Goal: Task Accomplishment & Management: Complete application form

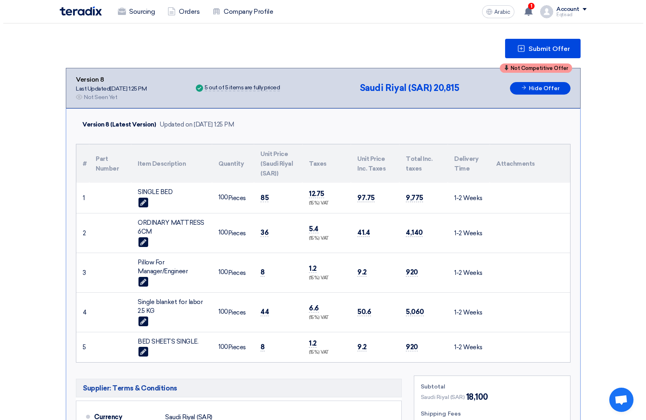
scroll to position [81, 0]
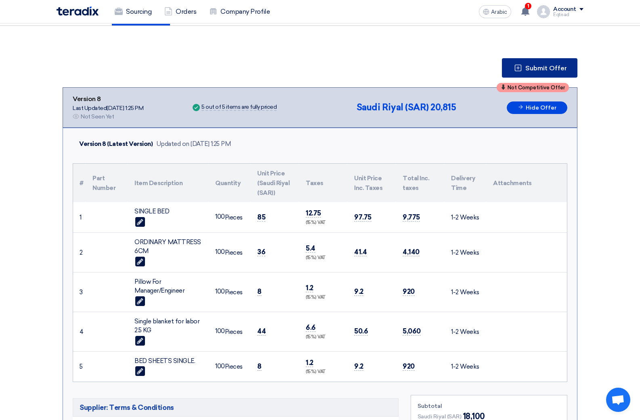
click at [536, 65] on font "Submit Offer" at bounding box center [546, 68] width 42 height 8
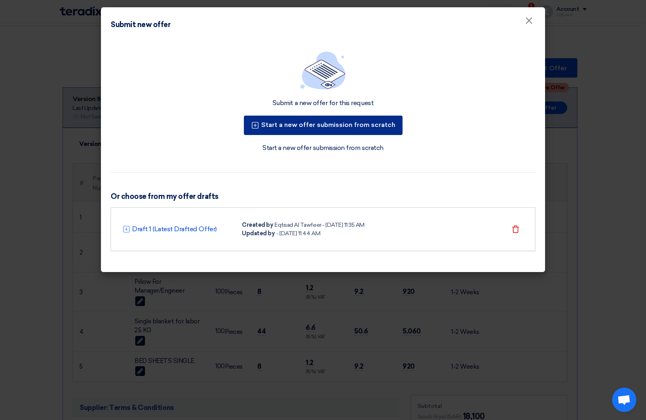
click at [343, 127] on font "Start a new offer submission from scratch" at bounding box center [328, 125] width 134 height 8
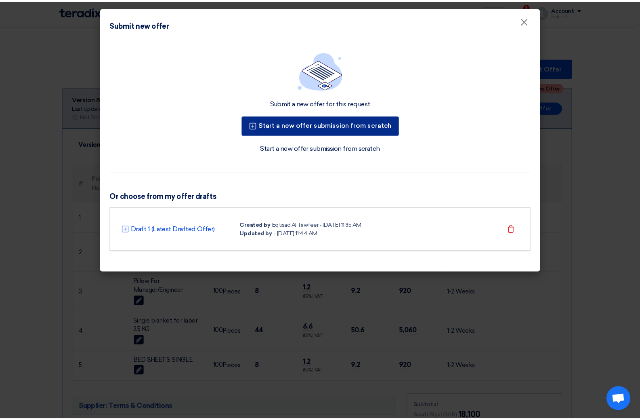
scroll to position [0, 0]
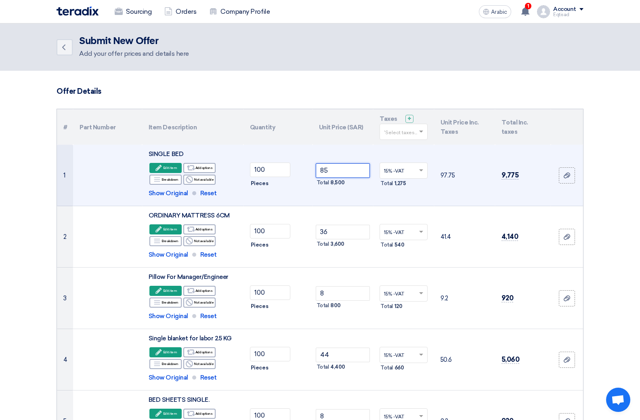
click at [332, 170] on input "85" at bounding box center [343, 170] width 55 height 15
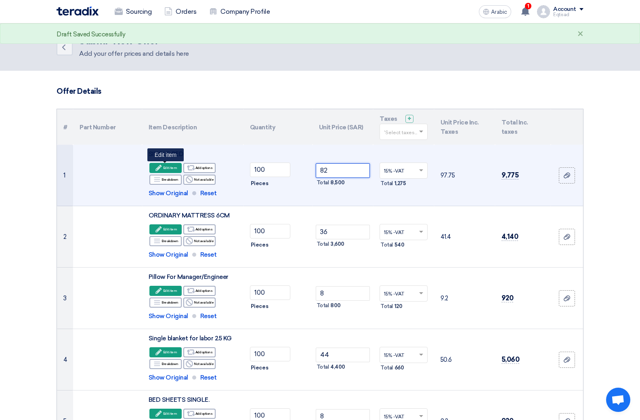
type input "82"
click at [164, 165] on font "Edit item" at bounding box center [170, 167] width 14 height 6
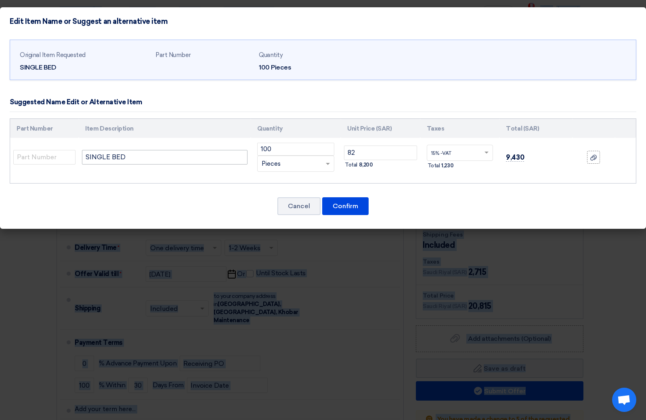
click at [144, 156] on input "SINGLE BED" at bounding box center [165, 157] width 166 height 15
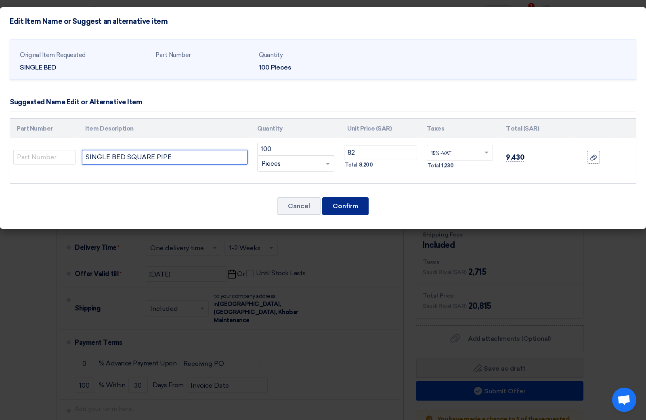
type input "SINGLE BED SQUARE PIPE"
click at [348, 206] on font "Confirm" at bounding box center [345, 206] width 25 height 8
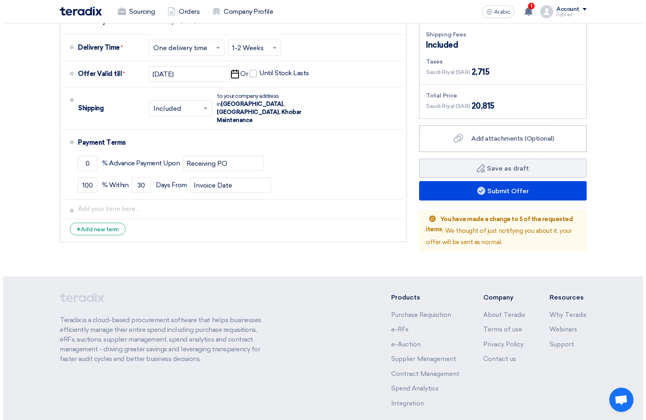
scroll to position [525, 0]
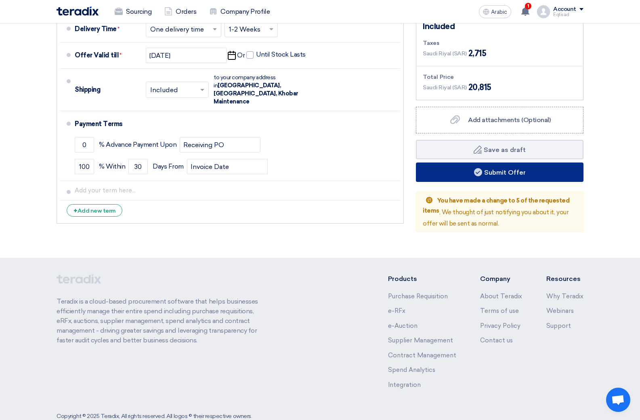
click at [500, 171] on font "Submit Offer" at bounding box center [505, 172] width 42 height 8
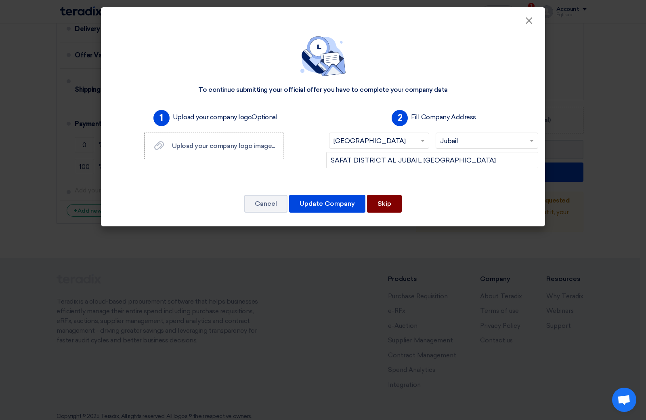
click at [393, 206] on button "Skip" at bounding box center [384, 204] width 35 height 18
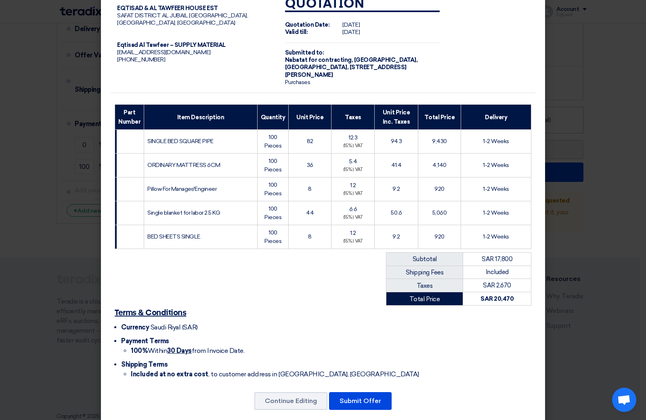
scroll to position [31, 0]
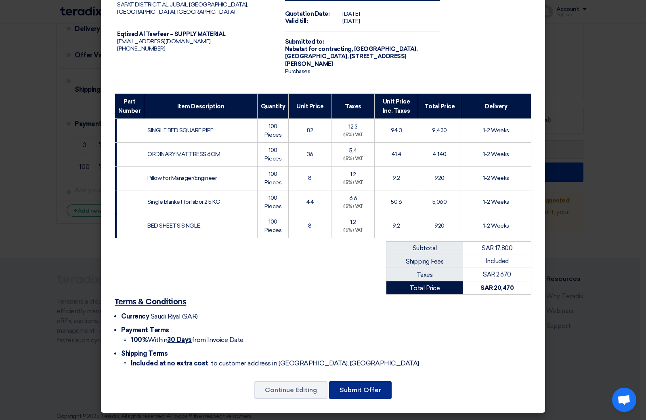
click at [351, 391] on font "Submit Offer" at bounding box center [361, 390] width 42 height 8
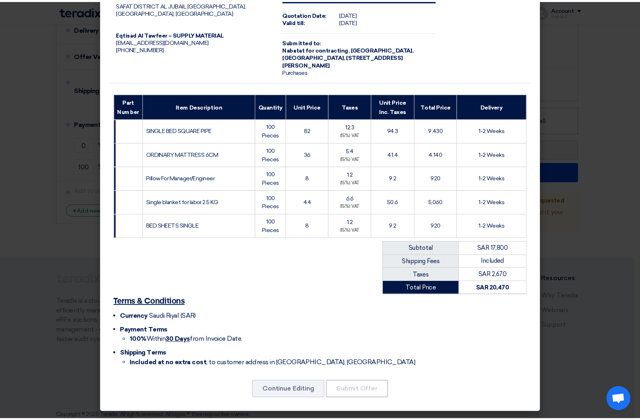
scroll to position [0, 0]
